Goal: Information Seeking & Learning: Learn about a topic

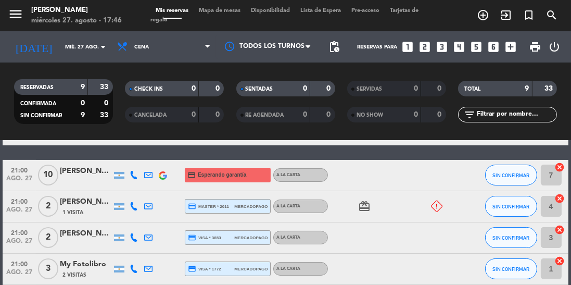
scroll to position [174, 0]
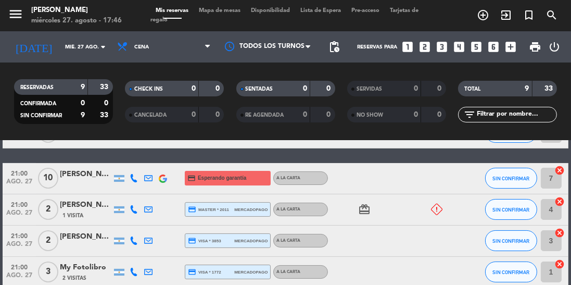
click at [367, 210] on icon "card_giftcard" at bounding box center [364, 209] width 12 height 12
click at [355, 250] on div at bounding box center [371, 240] width 87 height 31
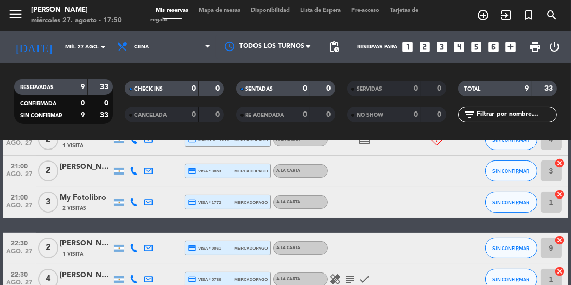
scroll to position [256, 0]
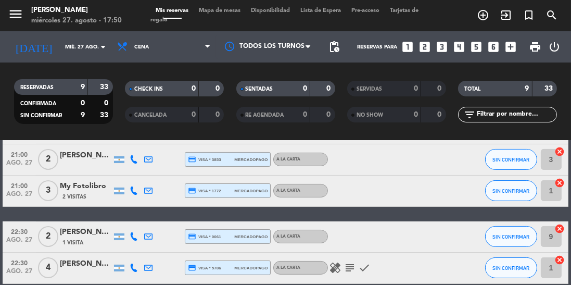
click at [325, 263] on div "A LA CARTA" at bounding box center [300, 268] width 55 height 14
click at [329, 264] on icon "healing" at bounding box center [335, 267] width 12 height 12
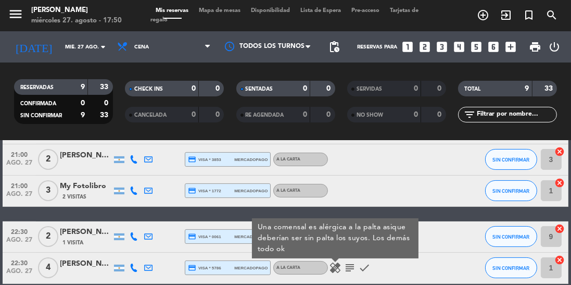
click at [349, 267] on icon "subject" at bounding box center [349, 267] width 12 height 12
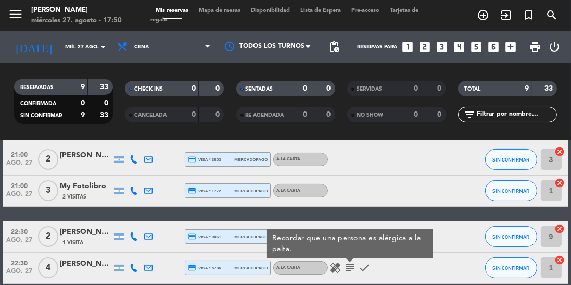
click at [402, 269] on div "healing subject Recordar que una persona es alérgica a la palta. check" at bounding box center [371, 267] width 87 height 31
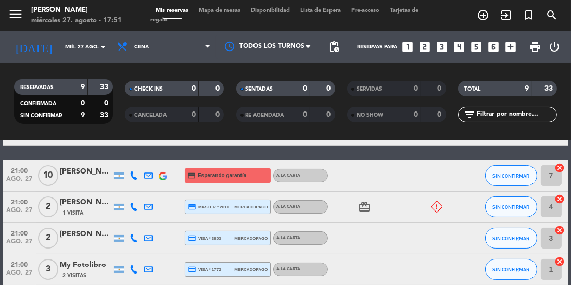
scroll to position [0, 0]
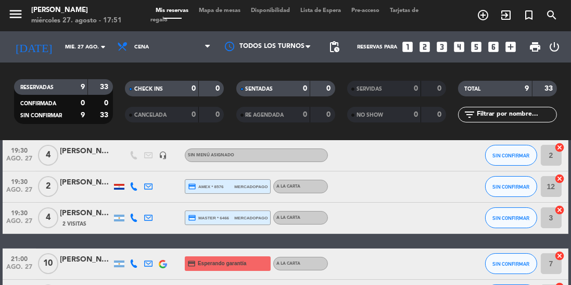
scroll to position [91, 0]
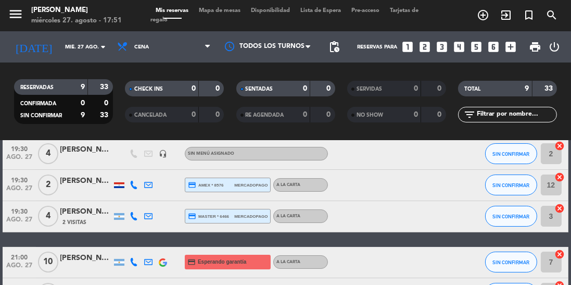
click at [400, 257] on div at bounding box center [371, 262] width 87 height 31
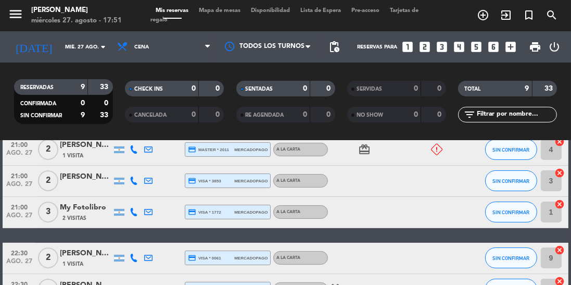
scroll to position [256, 0]
